Goal: Information Seeking & Learning: Learn about a topic

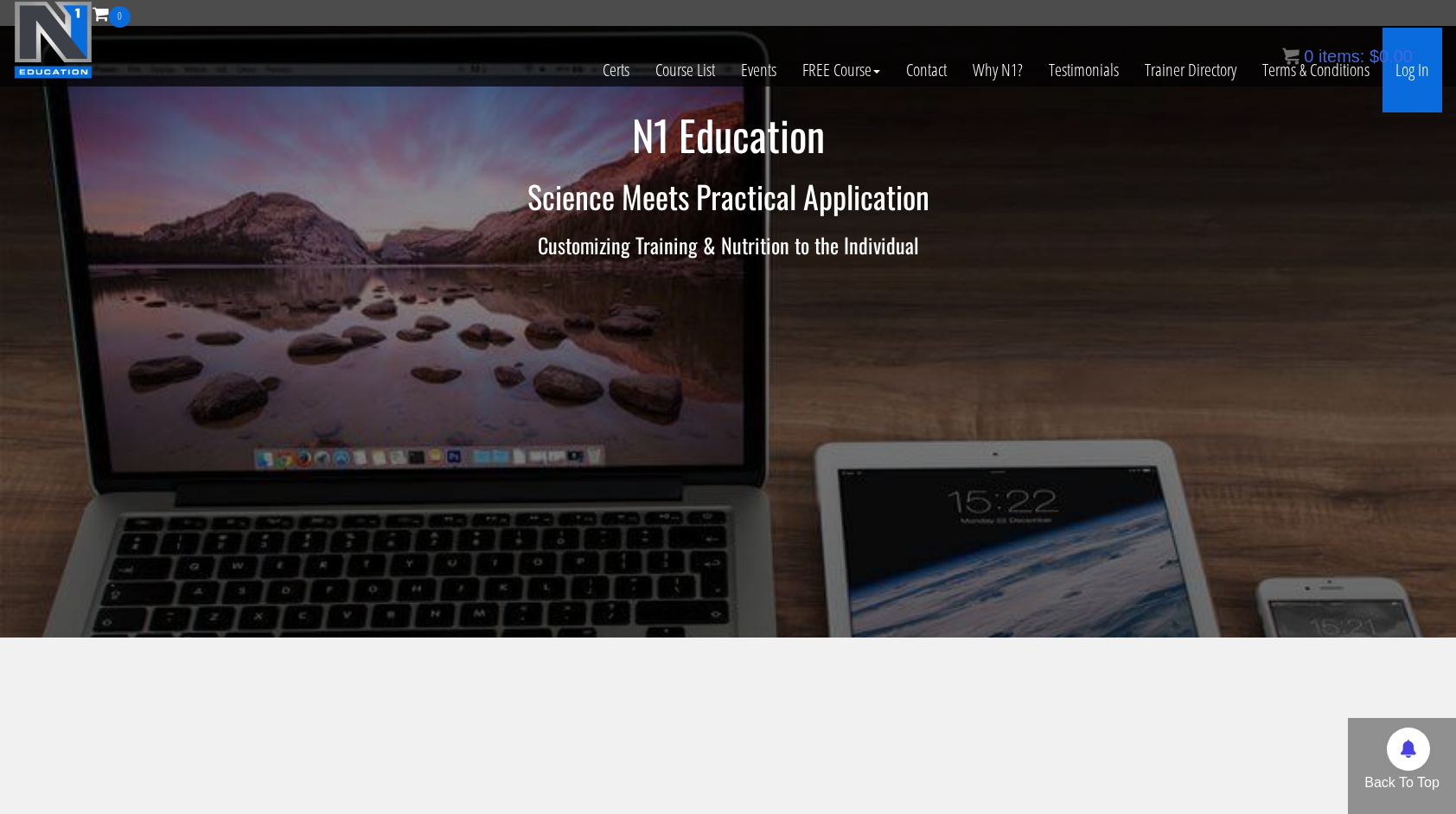
click at [1419, 75] on link "Log In" at bounding box center [1412, 69] width 59 height 85
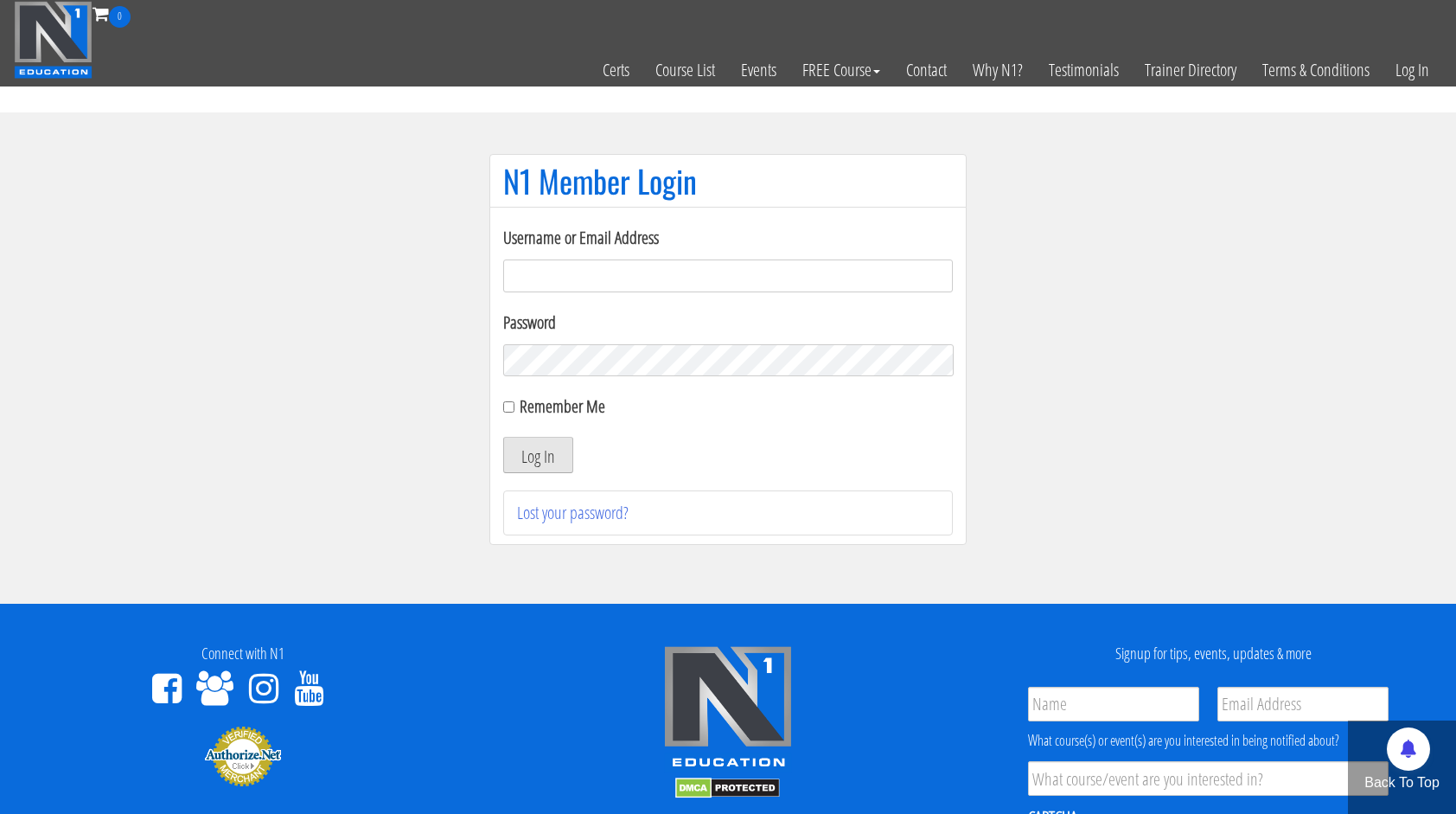
type input "[DOMAIN_NAME][EMAIL_ADDRESS][DOMAIN_NAME]"
click at [538, 462] on button "Log In" at bounding box center [538, 455] width 70 height 37
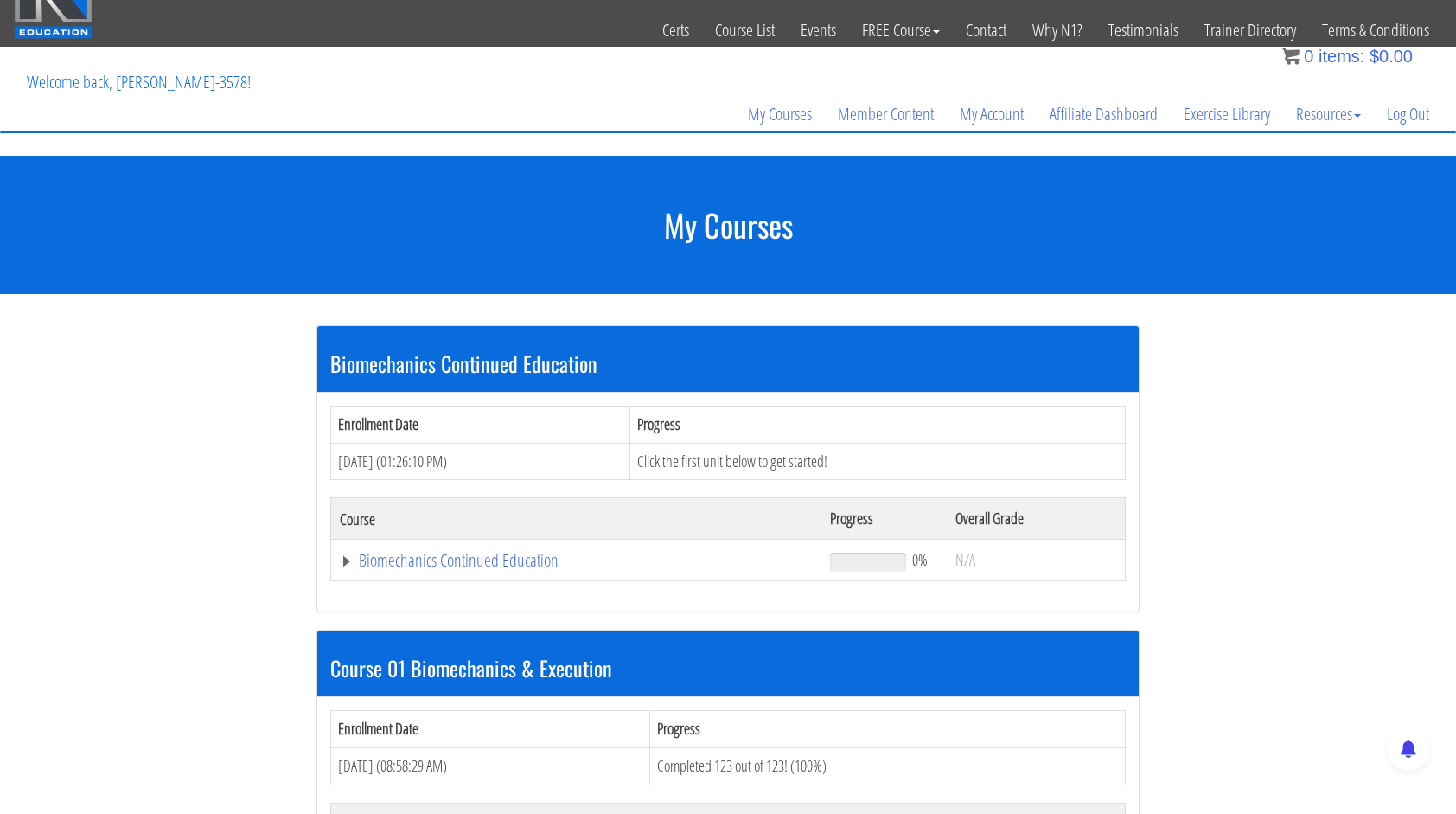
scroll to position [346, 0]
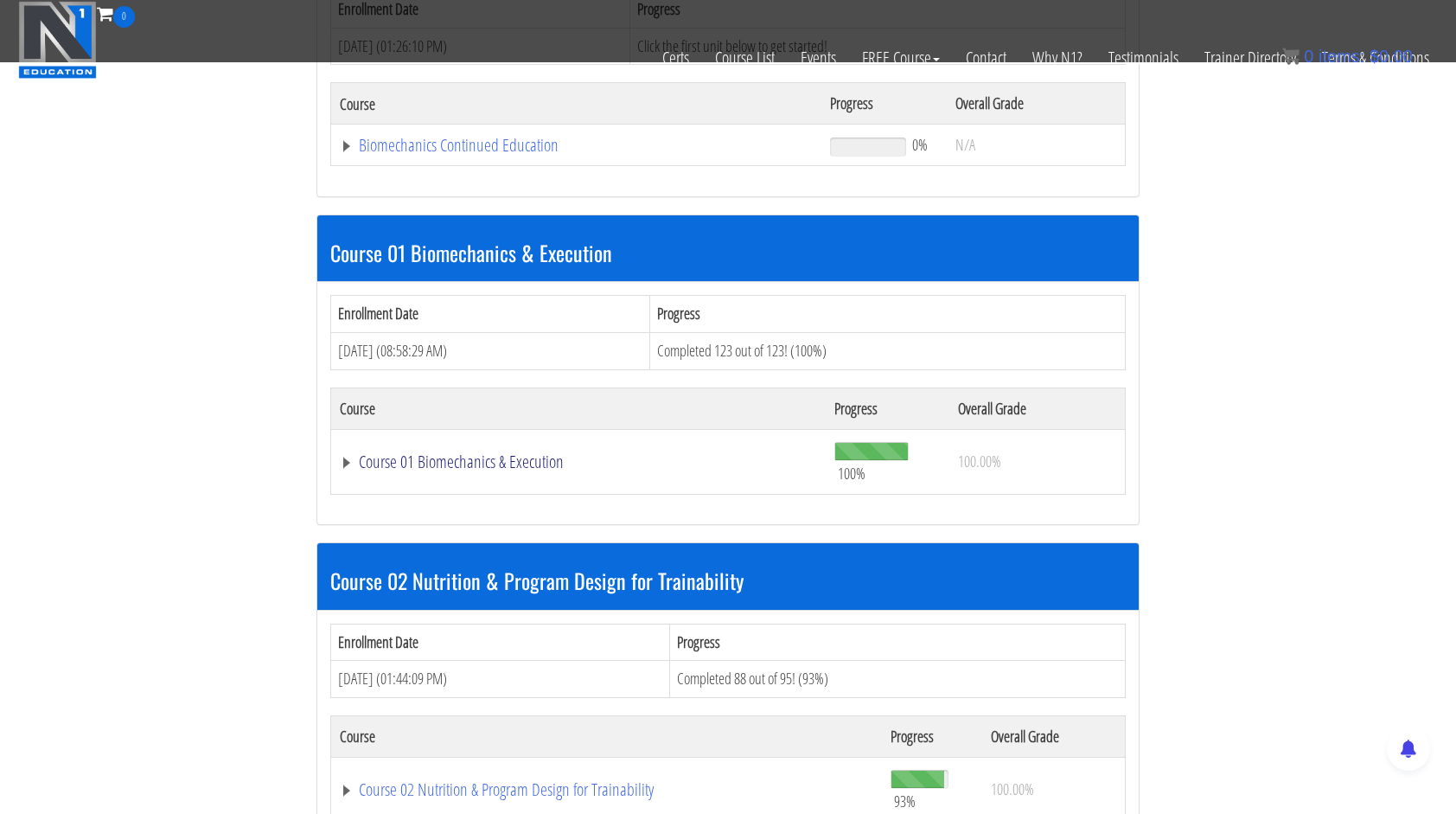
click at [543, 154] on link "Course 01 Biomechanics & Execution" at bounding box center [577, 145] width 473 height 17
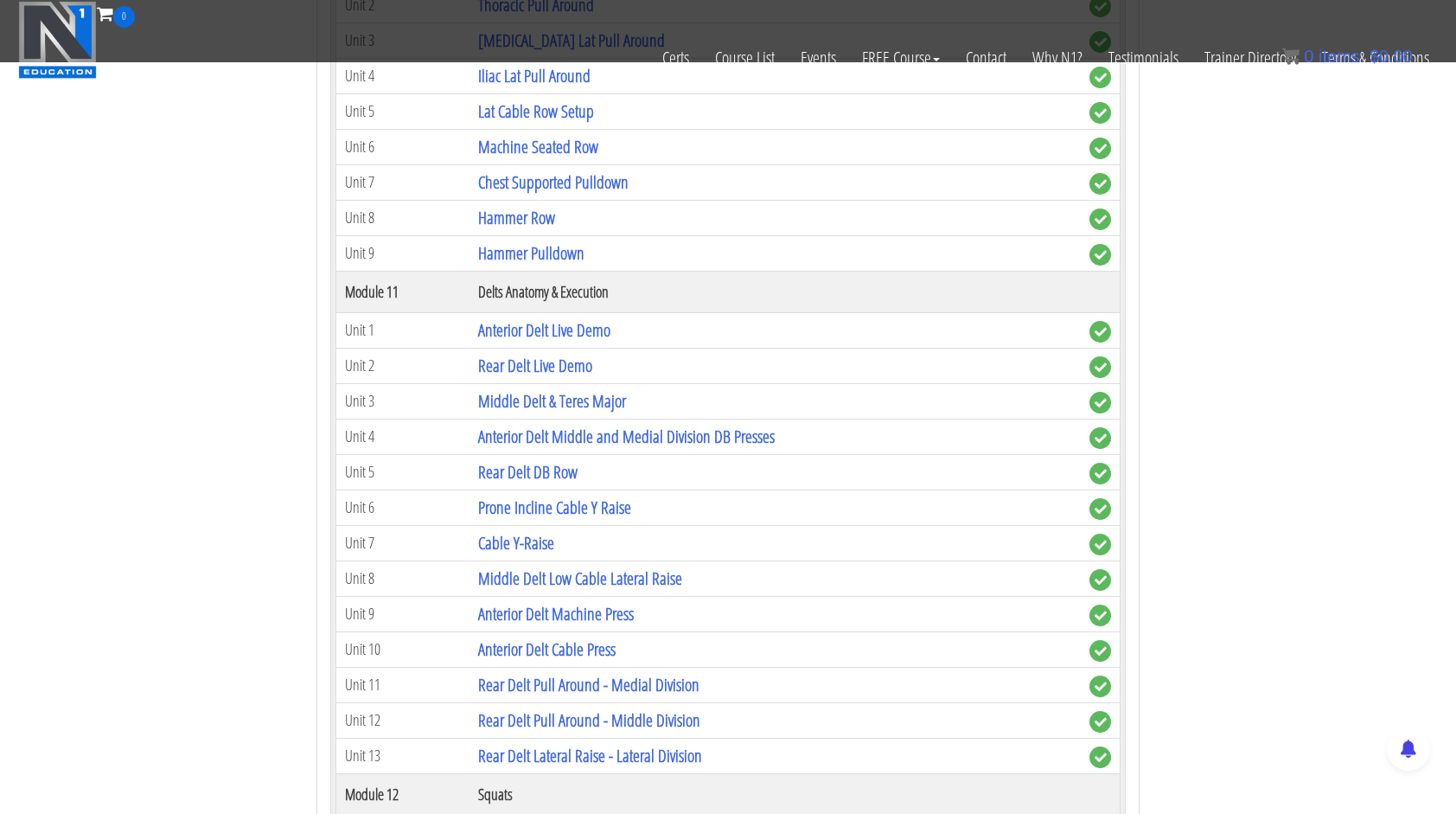
scroll to position [3547, 0]
